Goal: Find specific page/section: Find specific page/section

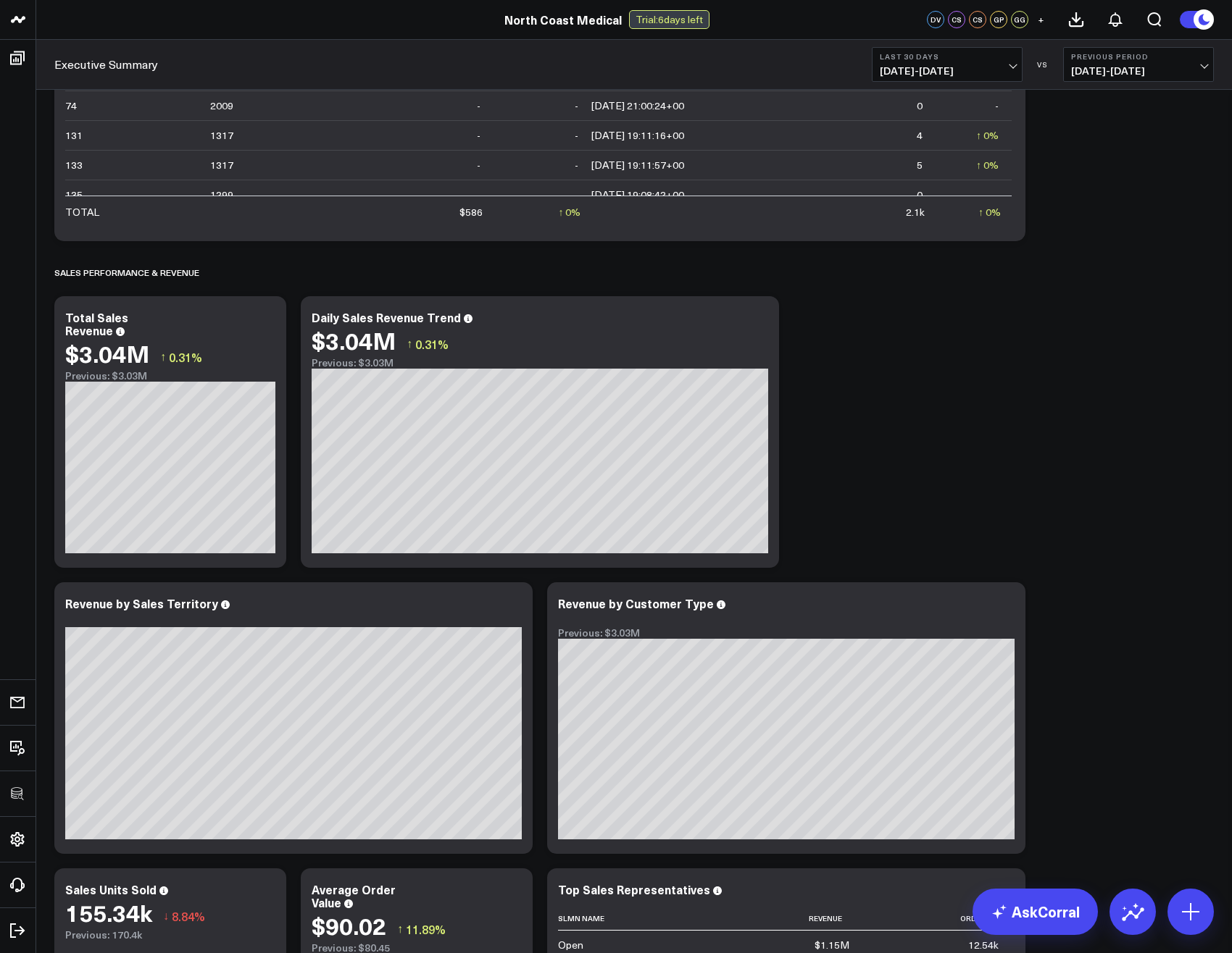
drag, startPoint x: 154, startPoint y: 29, endPoint x: 133, endPoint y: 29, distance: 21.0
click at [154, 29] on header "3725 Test 829 Studios Accenture Activant Capital Agriculture & Farming Demo All…" at bounding box center [616, 20] width 1232 height 40
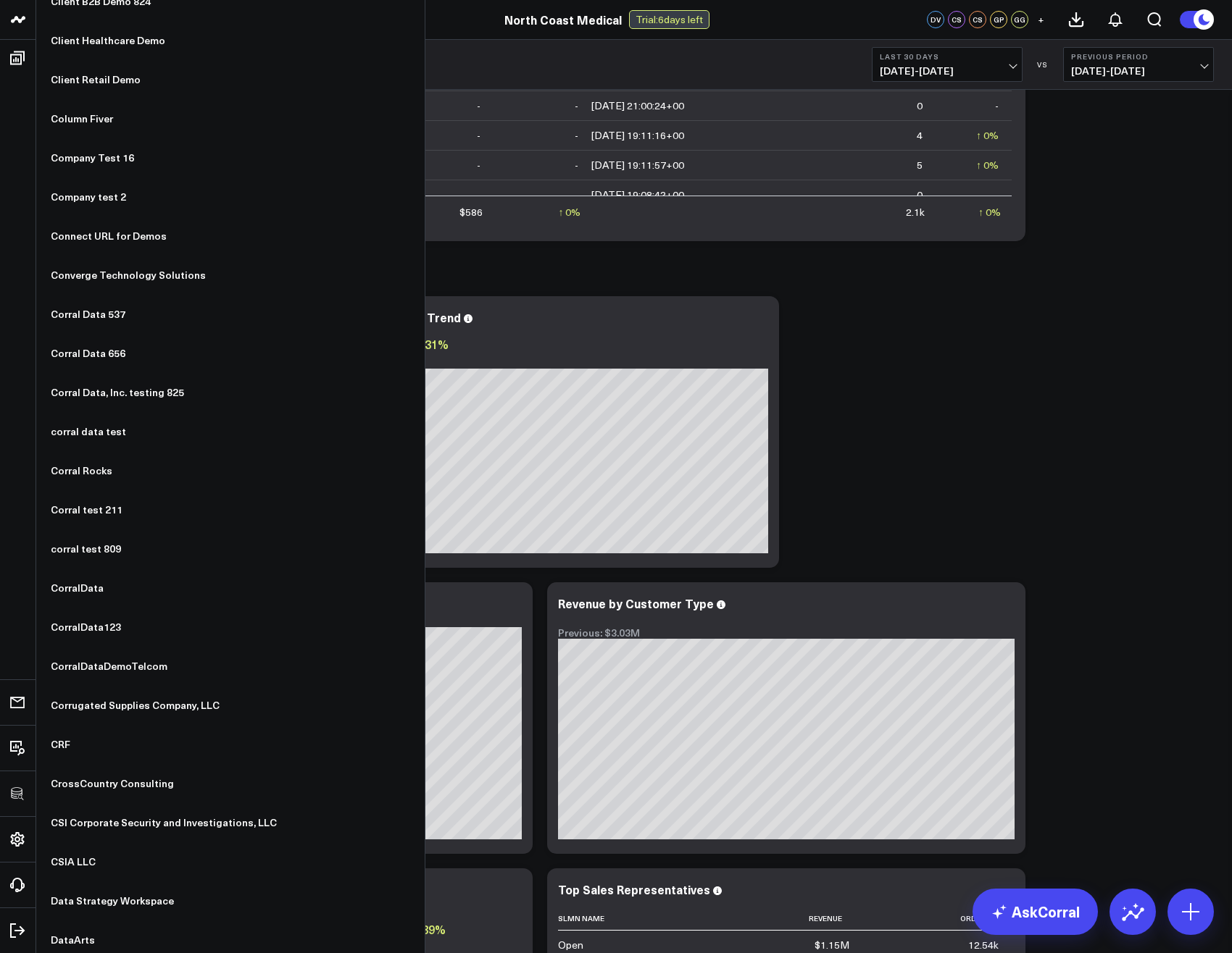
scroll to position [3302, 0]
